Goal: Task Accomplishment & Management: Manage account settings

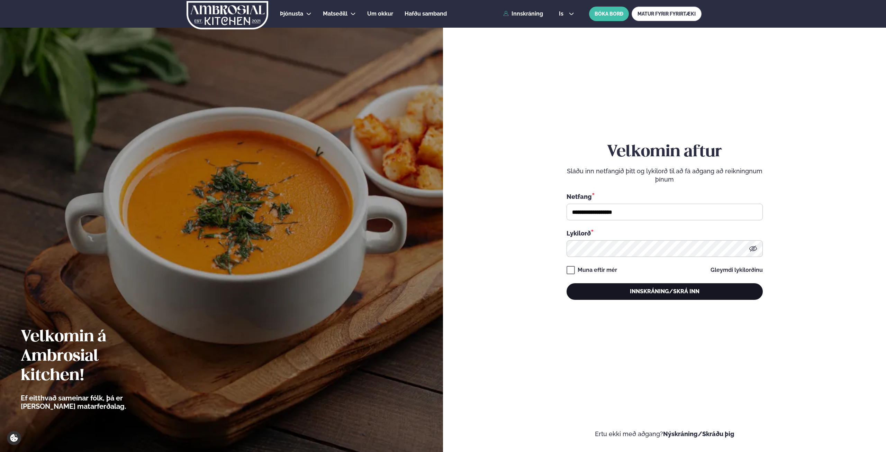
type input "**********"
click at [642, 291] on button "Innskráning/Skrá inn" at bounding box center [664, 291] width 196 height 17
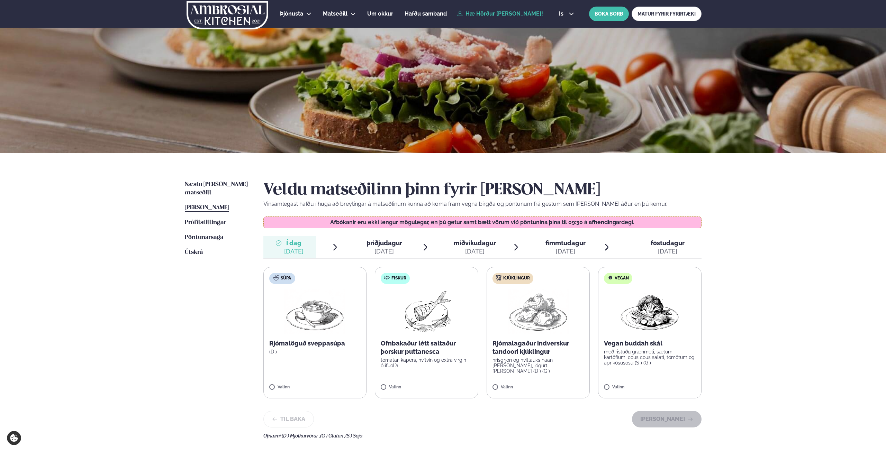
click at [555, 322] on img at bounding box center [537, 312] width 61 height 44
click at [670, 417] on button "[PERSON_NAME]" at bounding box center [667, 421] width 70 height 17
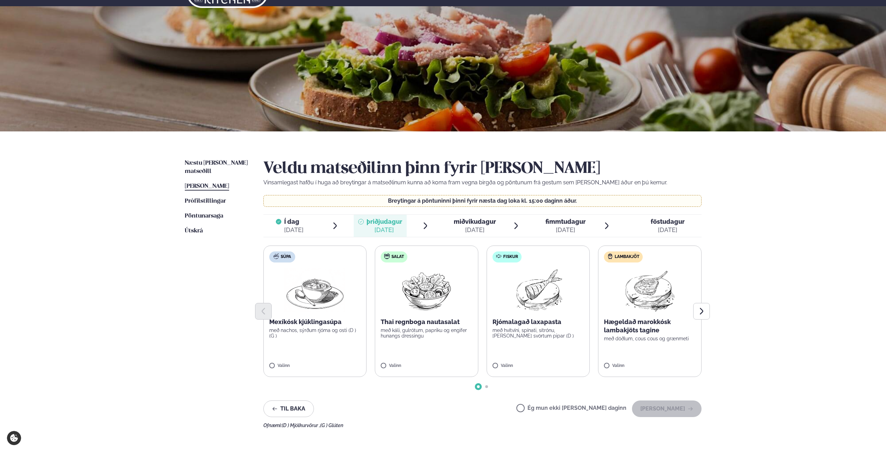
scroll to position [35, 0]
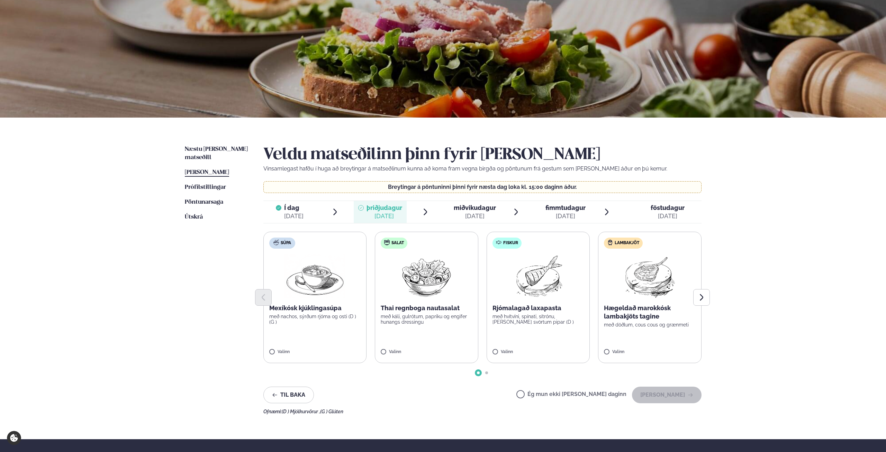
click at [649, 277] on img at bounding box center [649, 276] width 61 height 44
click at [669, 397] on button "[PERSON_NAME]" at bounding box center [667, 395] width 70 height 17
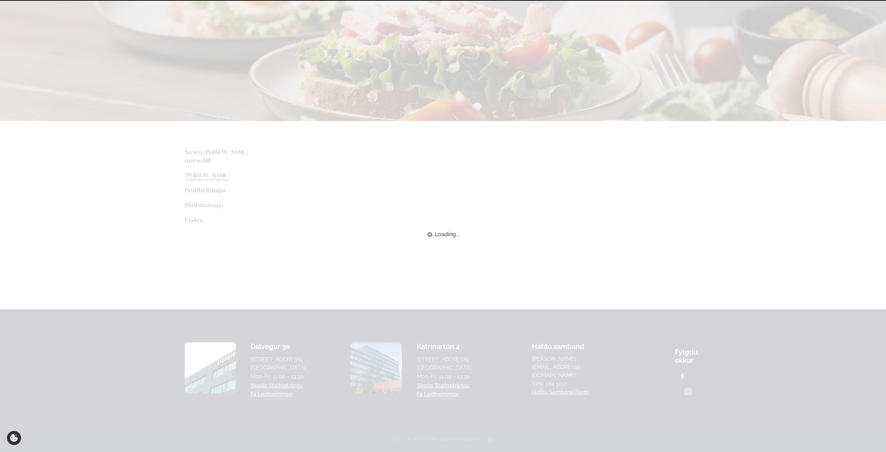
scroll to position [29, 0]
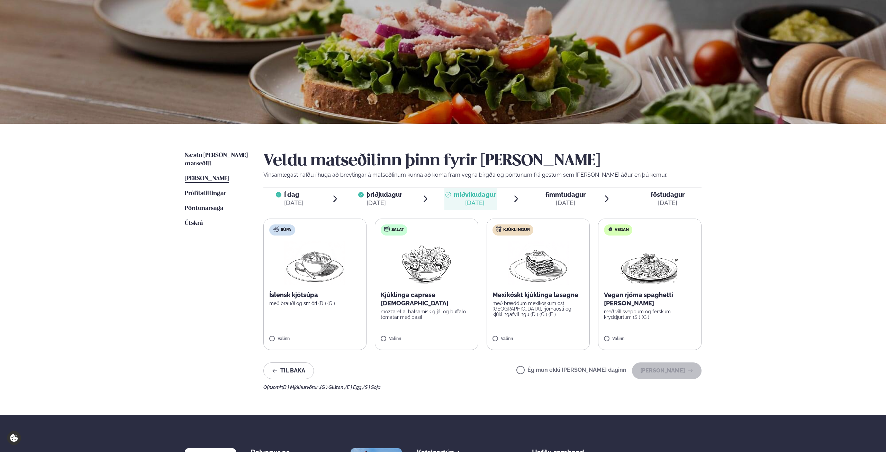
click at [584, 370] on label "Ég mun ekki [PERSON_NAME] daginn" at bounding box center [571, 370] width 110 height 7
click at [662, 374] on button "[PERSON_NAME]" at bounding box center [667, 371] width 70 height 17
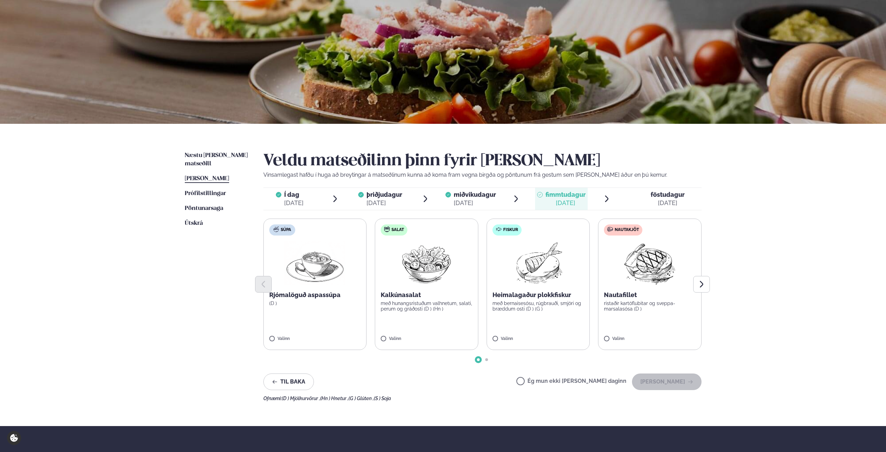
click at [600, 385] on label "Ég mun ekki [PERSON_NAME] daginn" at bounding box center [571, 381] width 110 height 7
click at [654, 385] on button "[PERSON_NAME]" at bounding box center [667, 382] width 70 height 17
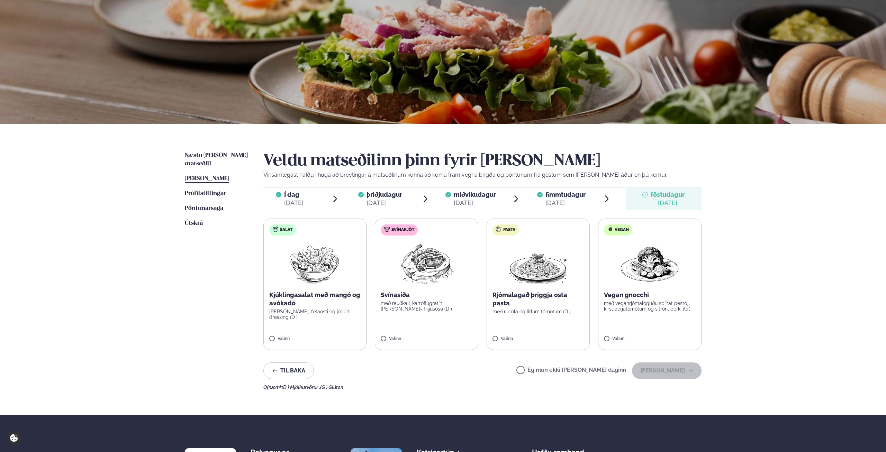
click at [568, 370] on label "Ég mun ekki [PERSON_NAME] daginn" at bounding box center [571, 370] width 110 height 7
click at [668, 370] on button "[PERSON_NAME]" at bounding box center [667, 371] width 70 height 17
